Goal: Task Accomplishment & Management: Complete application form

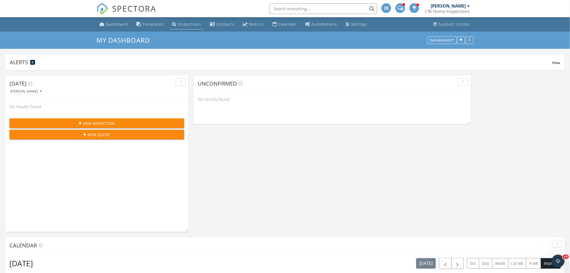
click at [192, 23] on div "Inspections" at bounding box center [189, 24] width 23 height 5
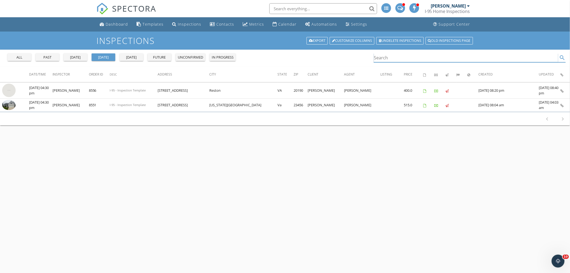
click at [380, 58] on input "Search" at bounding box center [466, 57] width 184 height 9
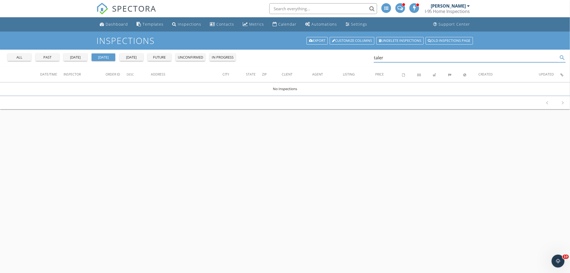
click at [21, 57] on div "all" at bounding box center [19, 57] width 19 height 5
click at [19, 57] on div "all" at bounding box center [19, 57] width 19 height 5
click at [390, 57] on input "taler" at bounding box center [466, 57] width 184 height 9
drag, startPoint x: 376, startPoint y: 56, endPoint x: 346, endPoint y: 54, distance: 30.5
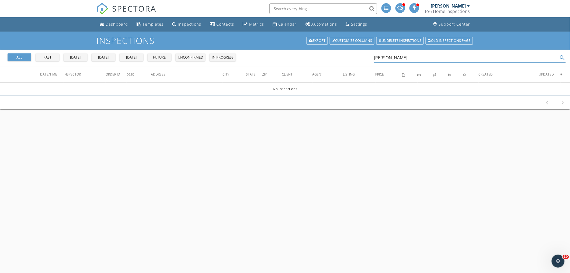
click at [346, 54] on div "all past yesterday today tomorrow future unconfirmed in progress talerico search" at bounding box center [285, 58] width 570 height 17
click at [394, 57] on input "talerico" at bounding box center [466, 57] width 184 height 9
type input "t"
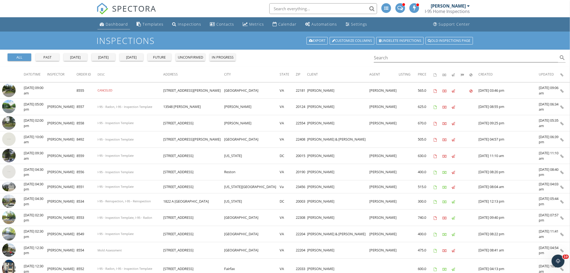
click at [112, 25] on div "Dashboard" at bounding box center [117, 24] width 22 height 5
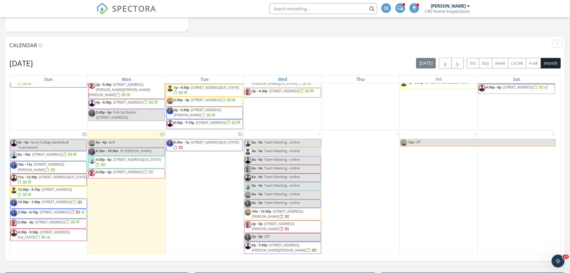
scroll to position [195, 0]
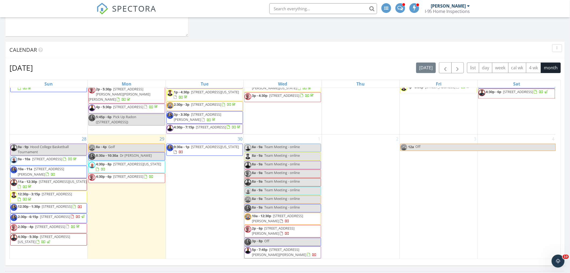
click at [332, 147] on div "2" at bounding box center [361, 197] width 78 height 125
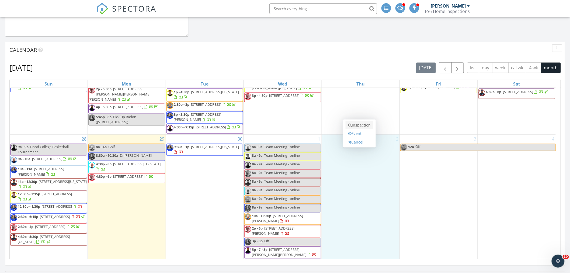
click at [364, 123] on link "Inspection" at bounding box center [360, 125] width 28 height 9
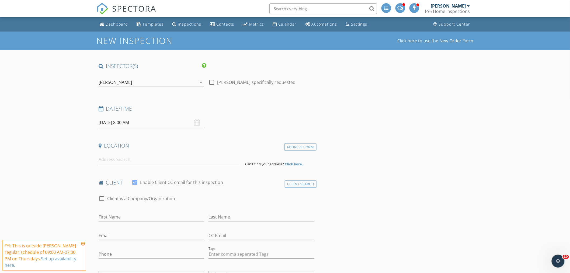
click at [151, 122] on input "10/02/2025 8:00 AM" at bounding box center [152, 122] width 106 height 13
type input "09"
type input "10/02/2025 9:00 AM"
click at [131, 211] on span at bounding box center [130, 211] width 4 height 5
type input "10"
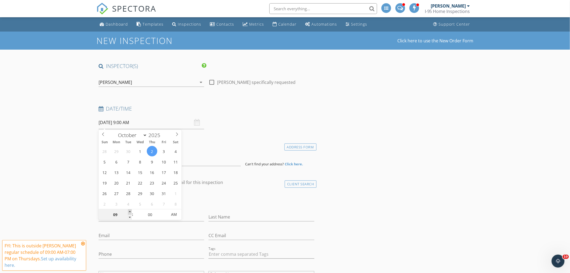
type input "10/02/2025 10:00 AM"
click at [131, 211] on span at bounding box center [130, 211] width 4 height 5
type input "11"
type input "10/02/2025 11:00 AM"
click at [131, 211] on span at bounding box center [130, 211] width 4 height 5
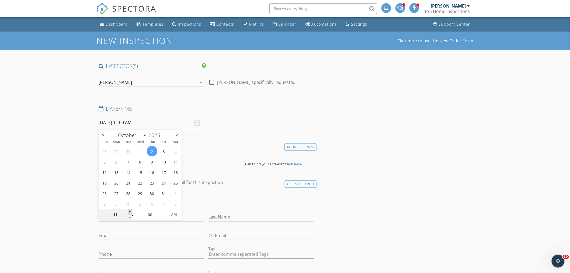
type input "12"
type input "10/02/2025 12:00 PM"
click at [131, 211] on span at bounding box center [130, 211] width 4 height 5
type input "01"
type input "10/02/2025 1:00 PM"
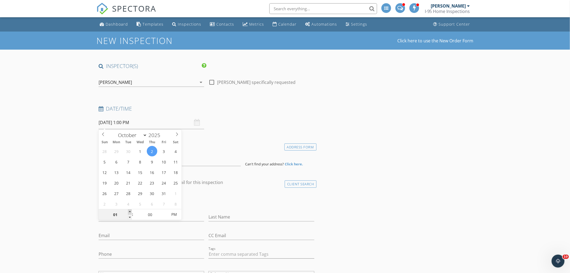
click at [131, 211] on span at bounding box center [130, 211] width 4 height 5
type input "02"
type input "10/02/2025 2:00 PM"
click at [131, 211] on span at bounding box center [130, 211] width 4 height 5
type input "03"
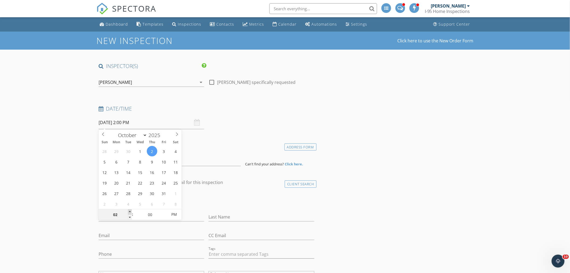
type input "10/02/2025 3:00 PM"
click at [129, 211] on span at bounding box center [130, 211] width 4 height 5
type input "05"
type input "10/02/2025 3:05 PM"
click at [165, 212] on span at bounding box center [165, 211] width 4 height 5
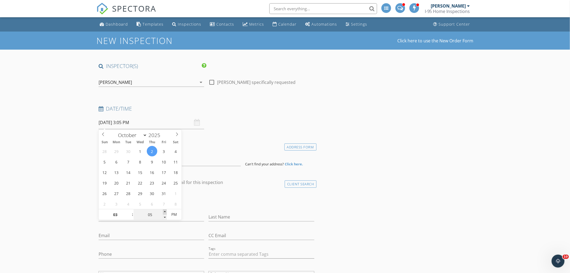
type input "10"
type input "10/02/2025 3:10 PM"
click at [165, 212] on span at bounding box center [165, 211] width 4 height 5
type input "15"
type input "10/02/2025 3:15 PM"
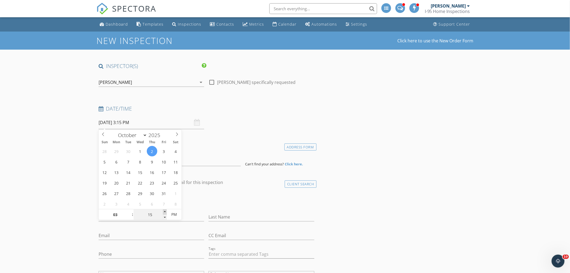
click at [165, 212] on span at bounding box center [165, 211] width 4 height 5
type input "20"
type input "10/02/2025 3:20 PM"
click at [164, 212] on span at bounding box center [165, 211] width 4 height 5
type input "25"
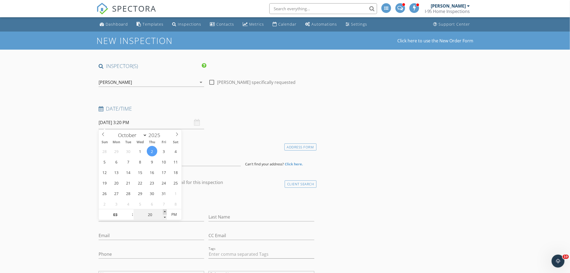
type input "10/02/2025 3:25 PM"
click at [164, 212] on span at bounding box center [165, 211] width 4 height 5
type input "30"
type input "10/02/2025 3:30 PM"
click at [164, 212] on span at bounding box center [165, 211] width 4 height 5
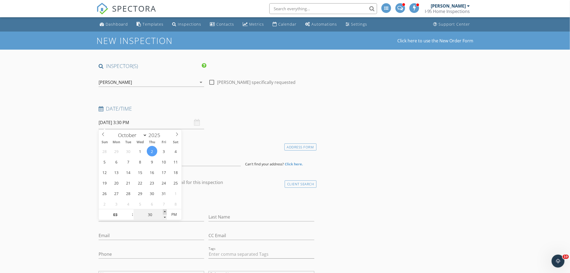
type input "35"
type input "10/02/2025 3:35 PM"
click at [164, 212] on span at bounding box center [165, 211] width 4 height 5
type input "30"
type input "10/02/2025 3:30 PM"
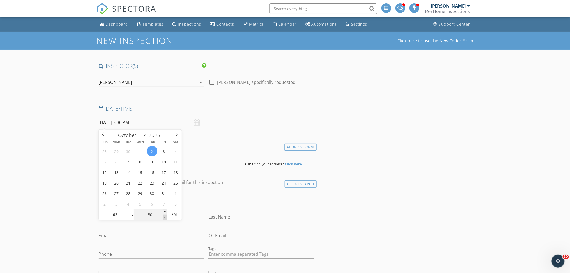
click at [165, 217] on span at bounding box center [165, 217] width 4 height 5
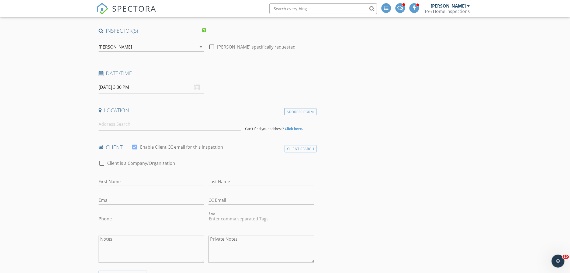
scroll to position [50, 0]
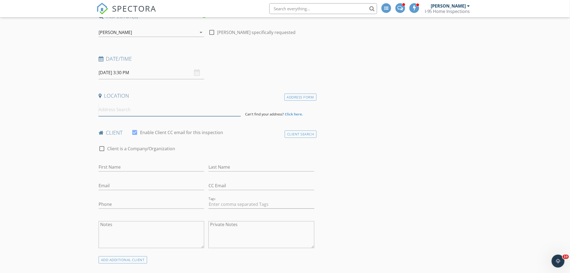
click at [129, 108] on input at bounding box center [170, 109] width 142 height 13
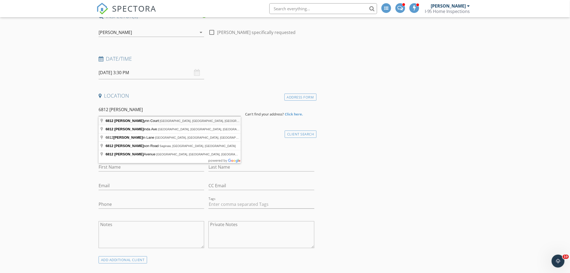
type input "6812 Carlynn Court, Bethesda, MD, USA"
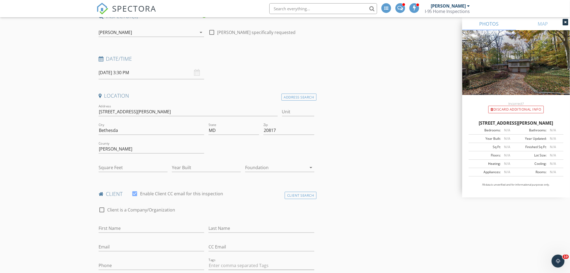
click at [144, 190] on div "check_box Enable Client CC email for this inspection" at bounding box center [178, 193] width 92 height 6
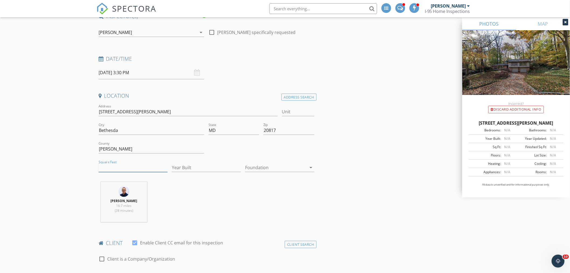
click at [125, 164] on input "Square Feet" at bounding box center [133, 167] width 69 height 9
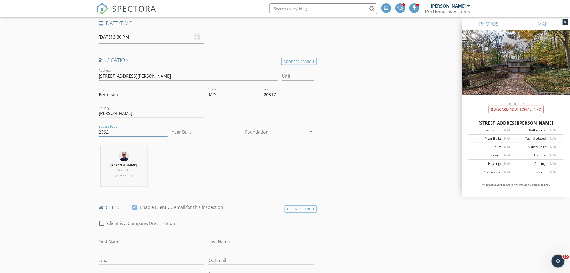
scroll to position [100, 0]
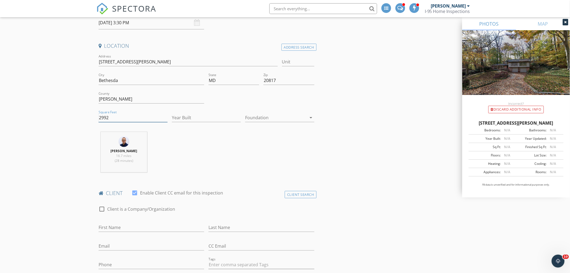
type input "2992"
click at [186, 119] on input "Year Built" at bounding box center [206, 117] width 69 height 9
type input "1977"
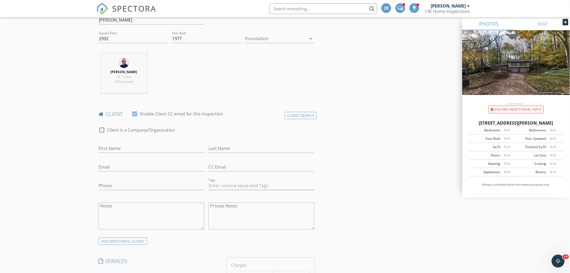
scroll to position [200, 0]
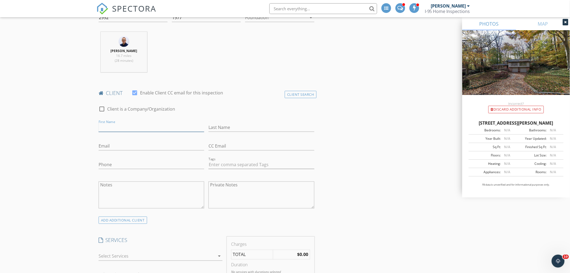
click at [108, 127] on input "First Name" at bounding box center [152, 127] width 106 height 9
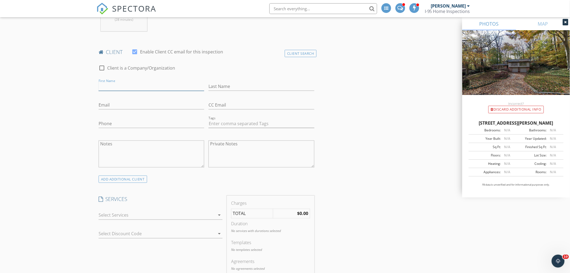
scroll to position [300, 0]
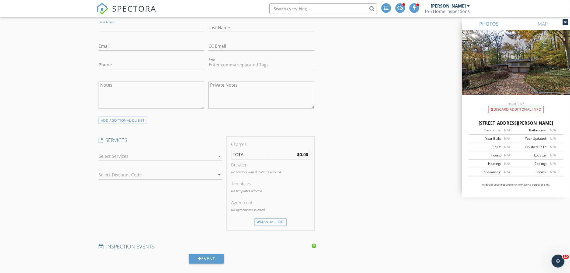
click at [220, 157] on icon "arrow_drop_down" at bounding box center [219, 156] width 6 height 6
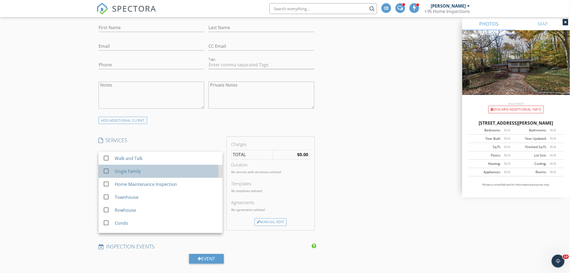
click at [150, 173] on div "Single Family" at bounding box center [167, 171] width 104 height 11
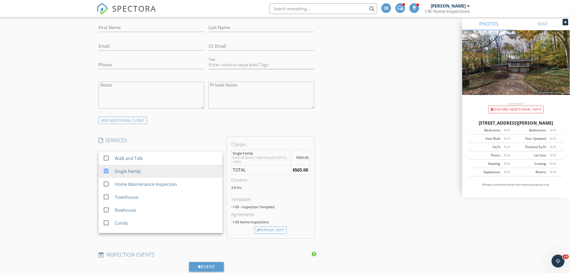
click at [61, 168] on div "New Inspection Click here to use the New Order Form INSPECTOR(S) check_box Ray …" at bounding box center [285, 237] width 570 height 1010
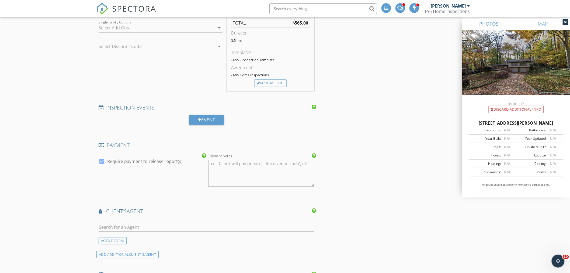
scroll to position [499, 0]
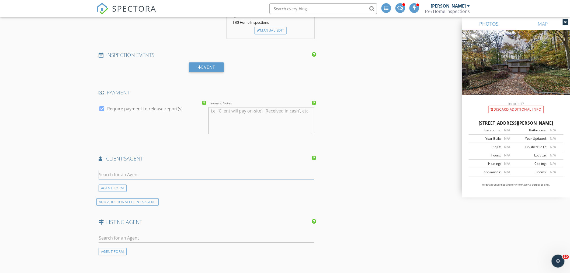
click at [123, 175] on input "text" at bounding box center [207, 174] width 216 height 9
type input "r"
type input "daren"
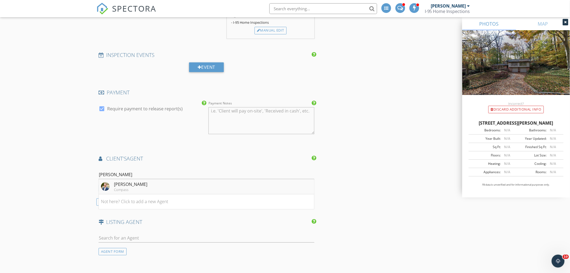
click at [128, 184] on div "Daren Phillips" at bounding box center [130, 184] width 33 height 6
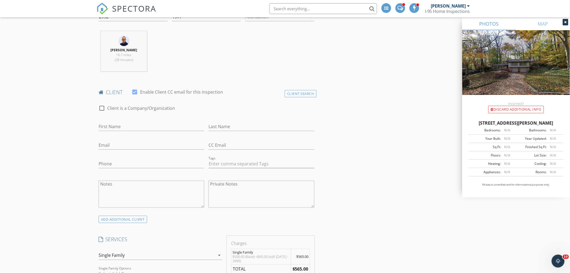
scroll to position [200, 0]
click at [120, 128] on input "First Name" at bounding box center [152, 127] width 106 height 9
type input "Nicholas Talarico &"
click at [223, 128] on input "Last Name" at bounding box center [262, 127] width 106 height 9
type input "Victoria Teshome"
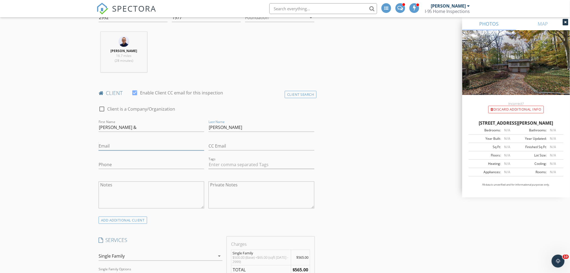
click at [112, 147] on input "Email" at bounding box center [152, 146] width 106 height 9
type input "nick.talarico@gmail.com"
click at [219, 145] on input "CC Email" at bounding box center [262, 146] width 106 height 9
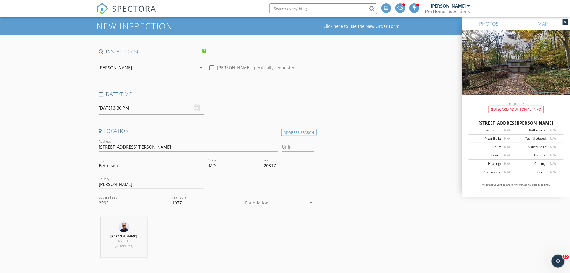
scroll to position [0, 0]
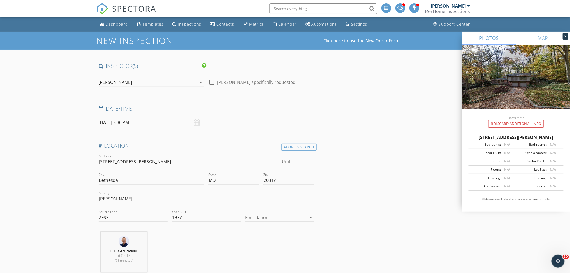
type input "vseyoum@gmail.com"
click at [114, 23] on div "Dashboard" at bounding box center [117, 24] width 22 height 5
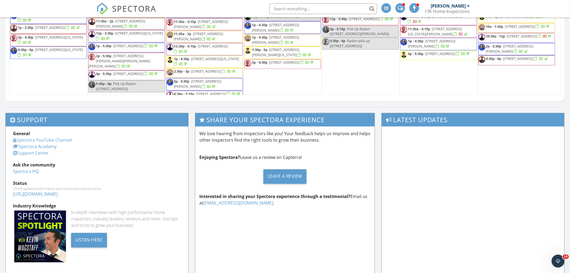
scroll to position [234, 0]
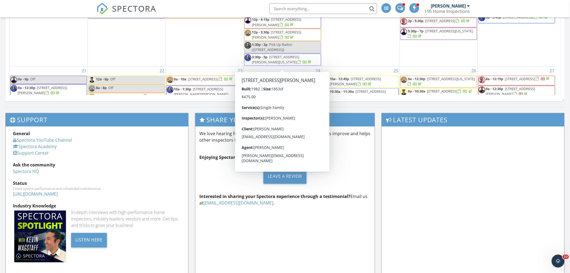
click at [282, 7] on input "text" at bounding box center [324, 8] width 108 height 11
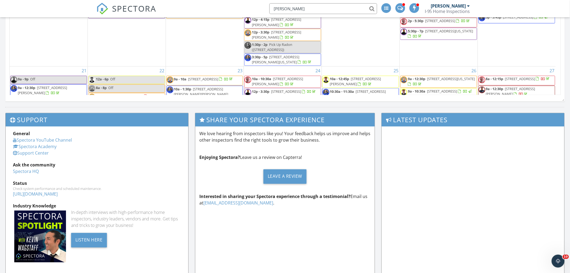
type input "talerico"
click at [373, 8] on input "talerico" at bounding box center [324, 8] width 108 height 11
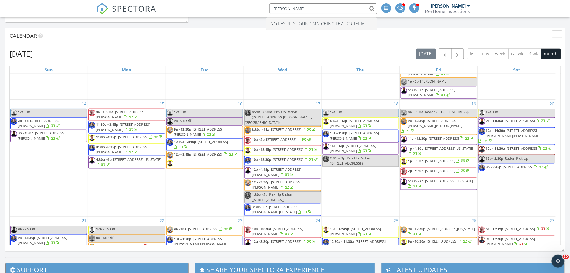
scroll to position [0, 0]
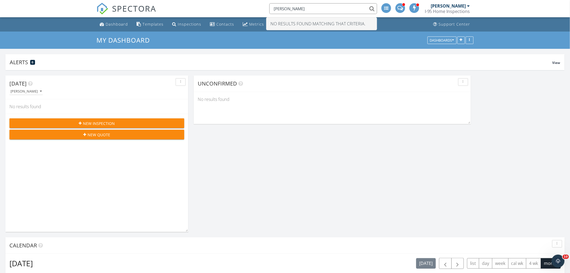
click at [290, 74] on div "Today Ray Montminy No results found New Inspection New Quote Calendar September…" at bounding box center [285, 268] width 570 height 396
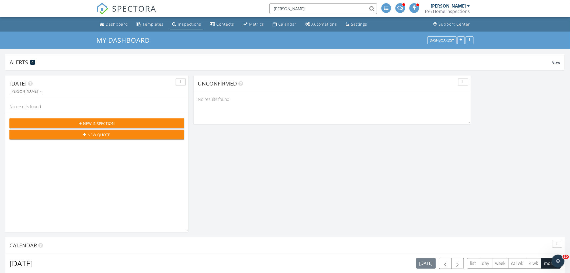
click at [188, 22] on div "Inspections" at bounding box center [189, 24] width 23 height 5
click at [189, 22] on div "Inspections" at bounding box center [189, 24] width 23 height 5
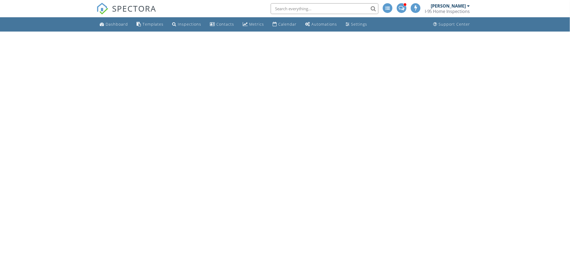
click at [189, 23] on div "Inspections" at bounding box center [189, 24] width 23 height 5
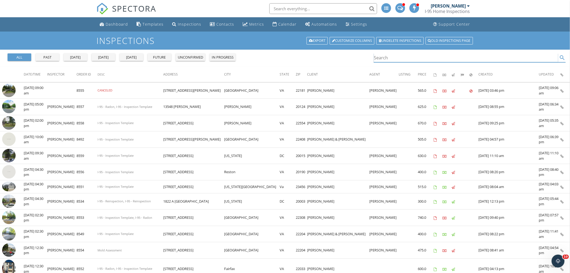
click at [388, 59] on input "Search" at bounding box center [466, 57] width 184 height 9
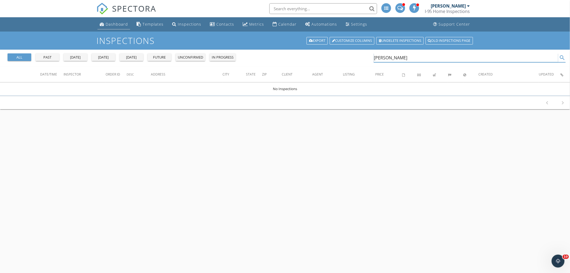
type input "[PERSON_NAME]"
click at [121, 24] on div "Dashboard" at bounding box center [117, 24] width 22 height 5
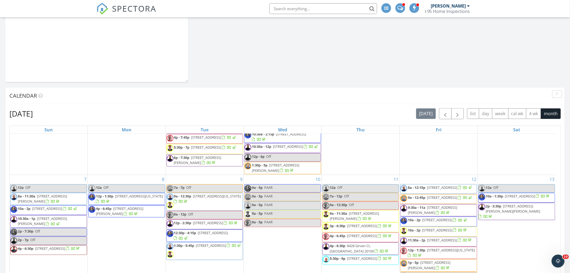
scroll to position [200, 0]
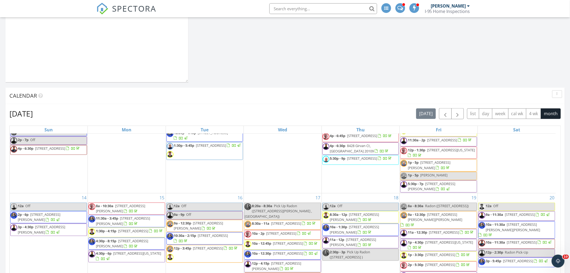
drag, startPoint x: 566, startPoint y: 118, endPoint x: 564, endPoint y: 126, distance: 8.2
click at [565, 123] on div "[DATE] [PERSON_NAME] No results found New Inspection New Quote Calendar [DATE] …" at bounding box center [285, 118] width 570 height 396
click at [500, 63] on div "Today Ray Montminy No results found New Inspection New Quote Calendar September…" at bounding box center [285, 118] width 570 height 396
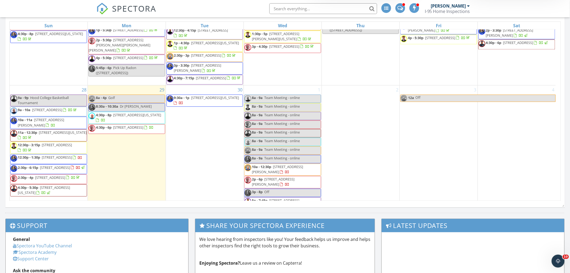
scroll to position [483, 0]
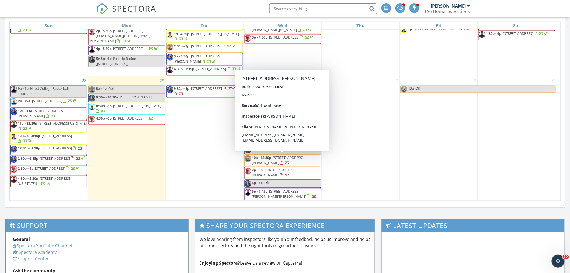
click at [486, 118] on div "4" at bounding box center [517, 138] width 78 height 125
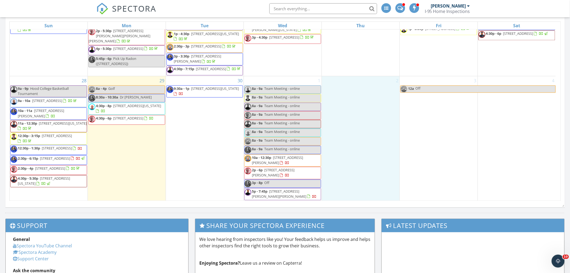
click at [349, 99] on div "2" at bounding box center [361, 138] width 78 height 125
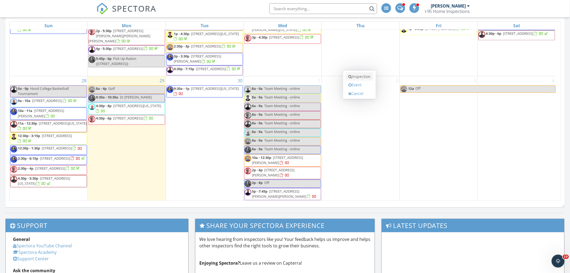
click at [366, 77] on link "Inspection" at bounding box center [360, 76] width 28 height 9
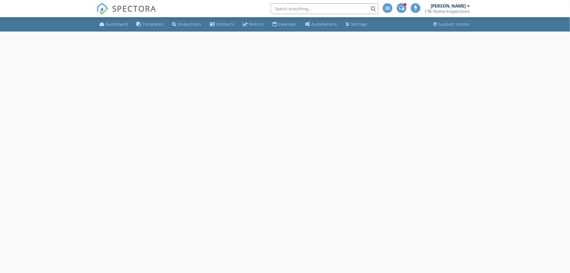
select select "9"
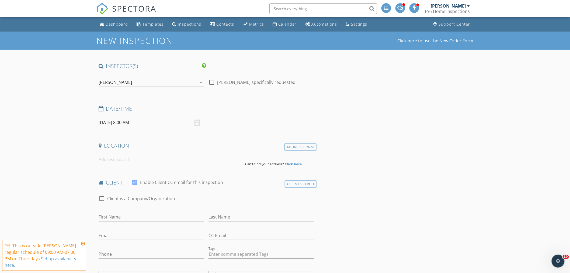
click at [134, 122] on input "[DATE] 8:00 AM" at bounding box center [152, 122] width 106 height 13
type input "09"
type input "[DATE] 9:00 AM"
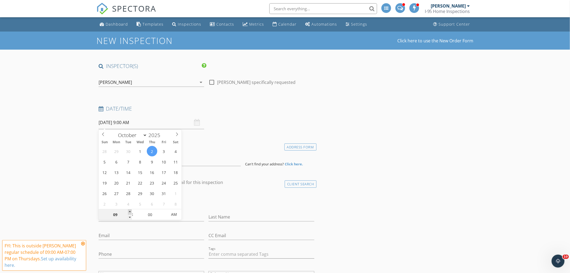
click at [131, 211] on span at bounding box center [130, 211] width 4 height 5
type input "10"
type input "[DATE] 10:00 AM"
click at [131, 211] on span at bounding box center [130, 211] width 4 height 5
type input "11"
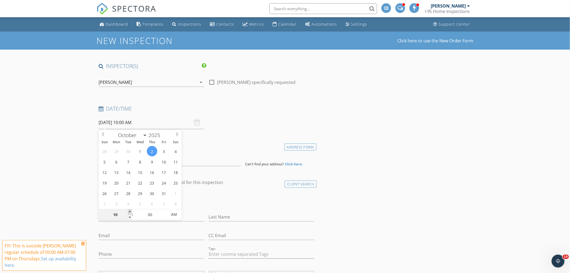
type input "[DATE] 11:00 AM"
click at [131, 211] on span at bounding box center [130, 211] width 4 height 5
type input "12"
type input "[DATE] 12:00 PM"
click at [131, 211] on span at bounding box center [130, 211] width 4 height 5
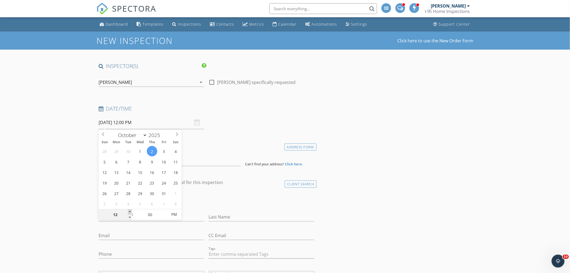
type input "01"
type input "[DATE] 1:00 PM"
click at [131, 211] on span at bounding box center [130, 211] width 4 height 5
type input "02"
type input "[DATE] 2:00 PM"
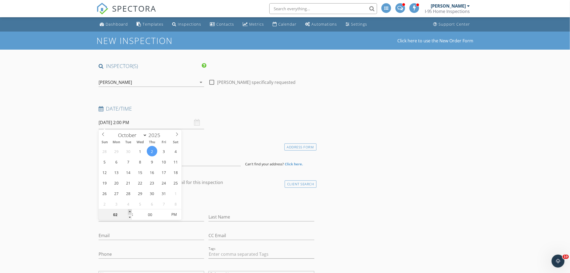
click at [131, 211] on span at bounding box center [130, 211] width 4 height 5
type input "03"
type input "[DATE] 3:00 PM"
click at [131, 211] on span at bounding box center [130, 211] width 4 height 5
type input "05"
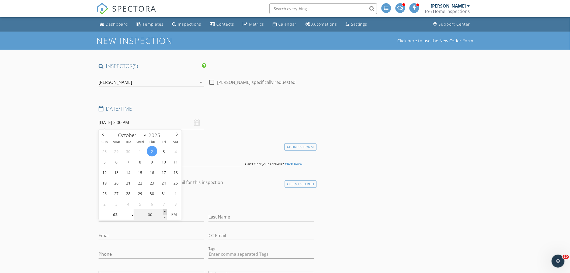
type input "[DATE] 3:05 PM"
click at [164, 212] on span at bounding box center [165, 211] width 4 height 5
type input "10"
type input "[DATE] 3:10 PM"
click at [164, 212] on span at bounding box center [165, 211] width 4 height 5
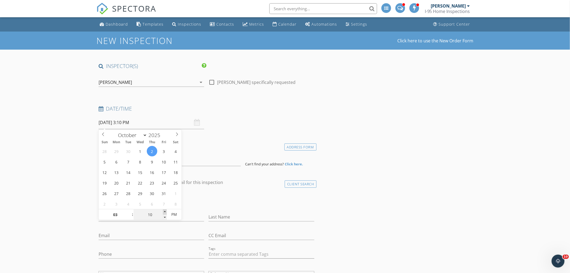
type input "15"
type input "[DATE] 3:15 PM"
click at [164, 212] on span at bounding box center [165, 211] width 4 height 5
type input "20"
type input "[DATE] 3:20 PM"
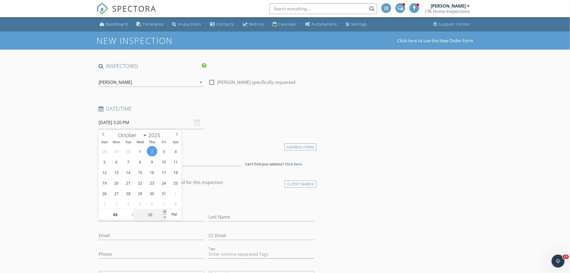
click at [164, 212] on span at bounding box center [165, 211] width 4 height 5
type input "25"
type input "[DATE] 3:25 PM"
click at [164, 212] on span at bounding box center [165, 211] width 4 height 5
type input "30"
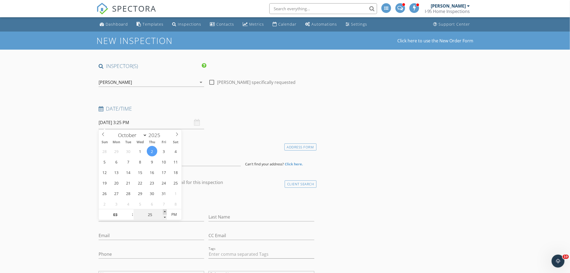
type input "[DATE] 3:30 PM"
click at [164, 212] on span at bounding box center [165, 211] width 4 height 5
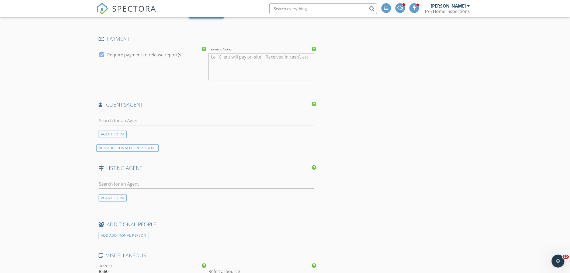
scroll to position [449, 0]
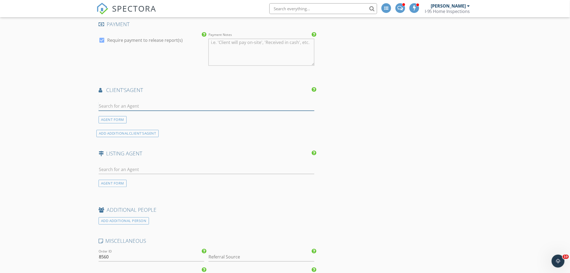
click at [112, 103] on input "text" at bounding box center [207, 106] width 216 height 9
type input "[PERSON_NAME]"
click at [133, 120] on div "Compass" at bounding box center [130, 121] width 33 height 4
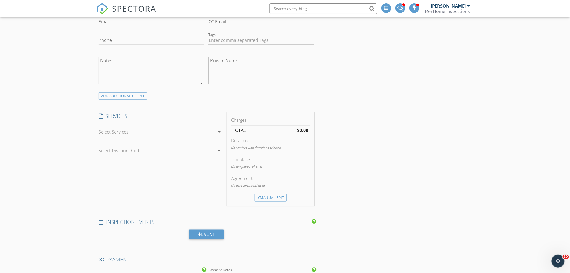
scroll to position [200, 0]
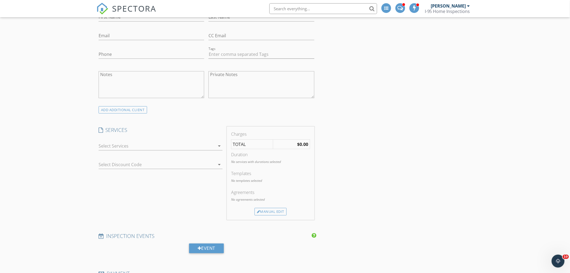
click at [218, 145] on icon "arrow_drop_down" at bounding box center [219, 146] width 6 height 6
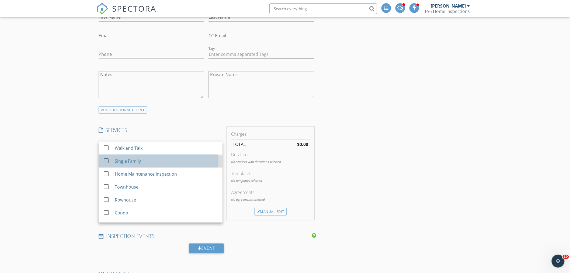
click at [167, 159] on div "Single Family" at bounding box center [167, 161] width 104 height 11
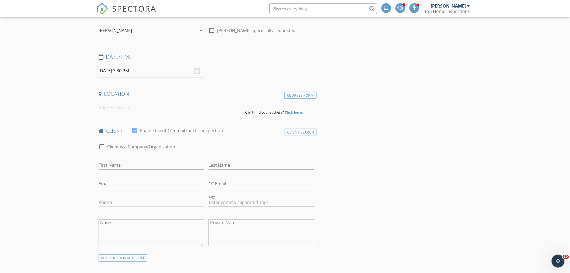
scroll to position [50, 0]
click at [113, 111] on input at bounding box center [170, 109] width 142 height 13
click at [112, 167] on input "First Name" at bounding box center [152, 167] width 106 height 9
type input "[PERSON_NAME]"
click at [225, 167] on input "Last Name" at bounding box center [262, 167] width 106 height 9
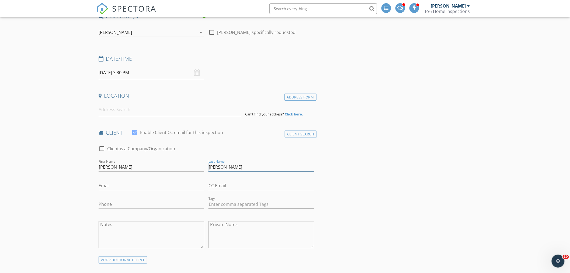
type input "[PERSON_NAME]"
click at [109, 185] on input "Email" at bounding box center [152, 185] width 106 height 9
type input "[EMAIL_ADDRESS][PERSON_NAME][DOMAIN_NAME]"
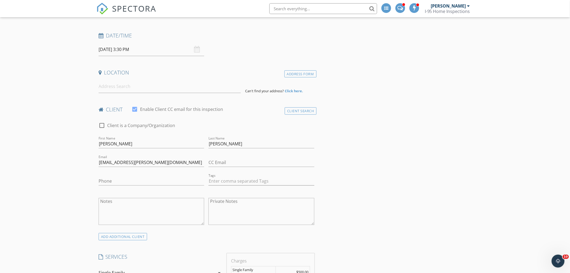
scroll to position [0, 0]
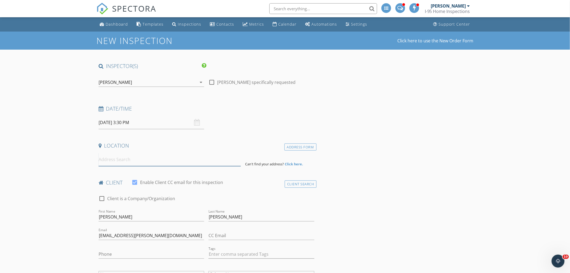
click at [120, 163] on input at bounding box center [170, 159] width 142 height 13
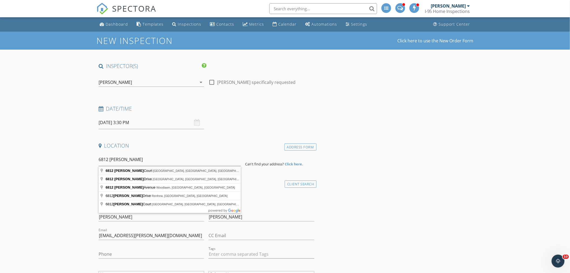
type input "6812 Carlynn Court, Bethesda, MD, USA"
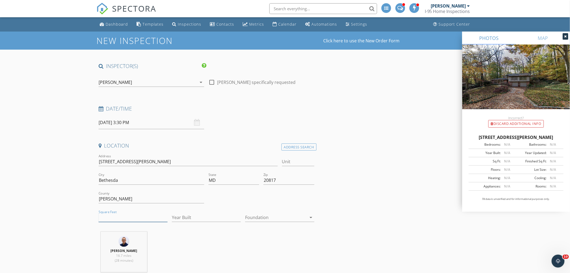
click at [121, 215] on input "Square Feet" at bounding box center [133, 217] width 69 height 9
type input "2922"
click at [184, 218] on input "Year Built" at bounding box center [206, 217] width 69 height 9
type input "1977"
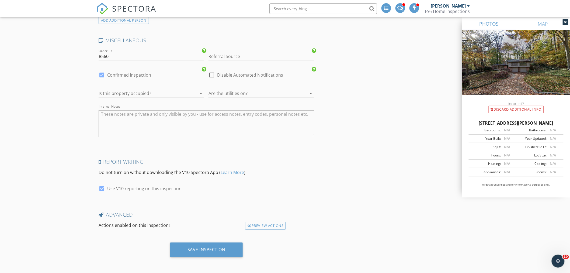
scroll to position [909, 0]
click at [216, 250] on div "Save Inspection" at bounding box center [207, 248] width 38 height 5
click at [216, 250] on div "Saving" at bounding box center [206, 248] width 21 height 5
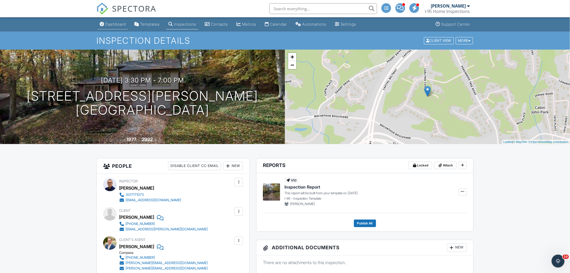
click at [115, 25] on div "Dashboard" at bounding box center [115, 24] width 20 height 5
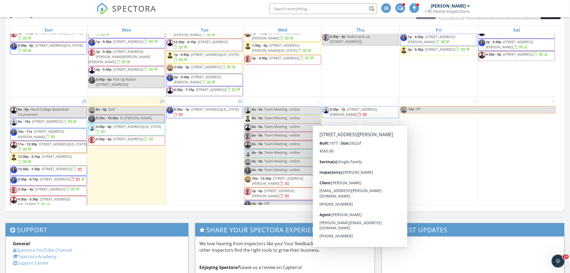
scroll to position [483, 0]
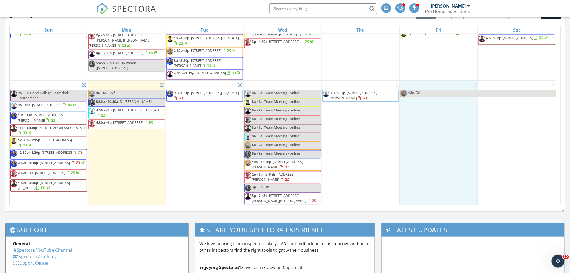
click at [467, 151] on div "3 12a Off" at bounding box center [439, 143] width 78 height 125
